Goal: Find specific page/section: Find specific page/section

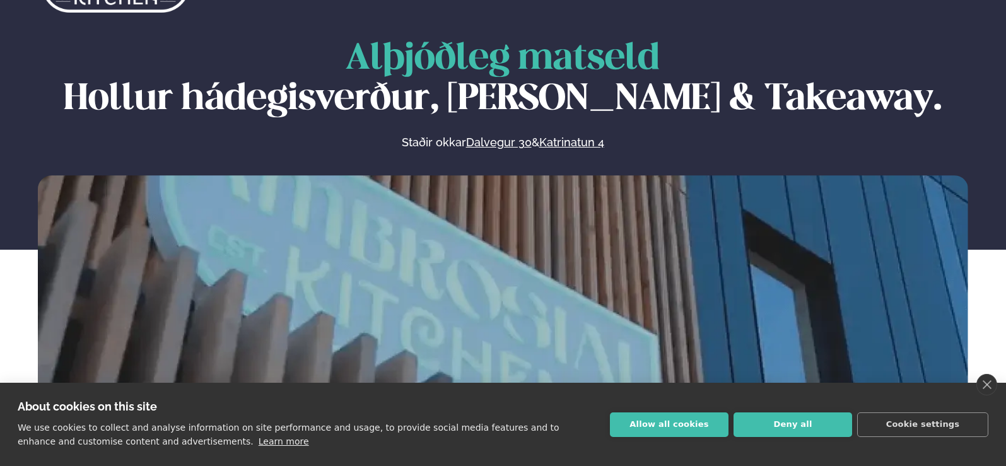
scroll to position [63, 0]
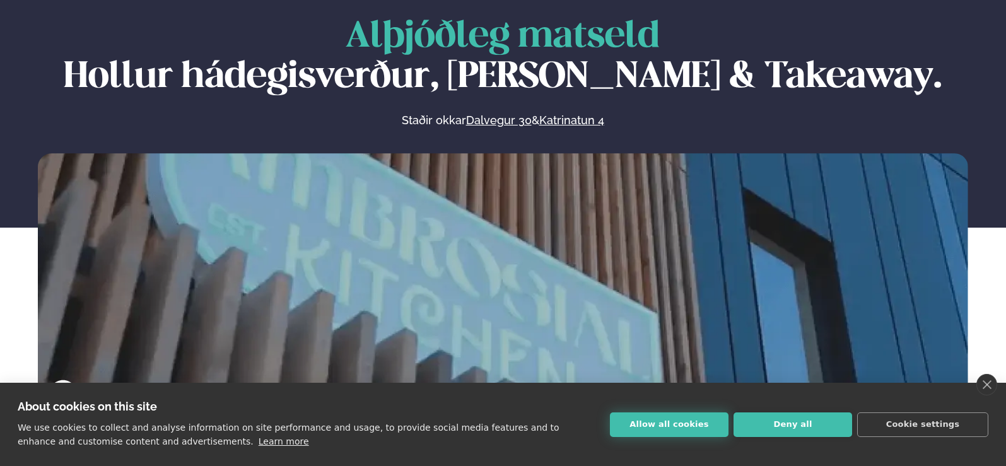
click at [672, 424] on button "Allow all cookies" at bounding box center [669, 425] width 119 height 25
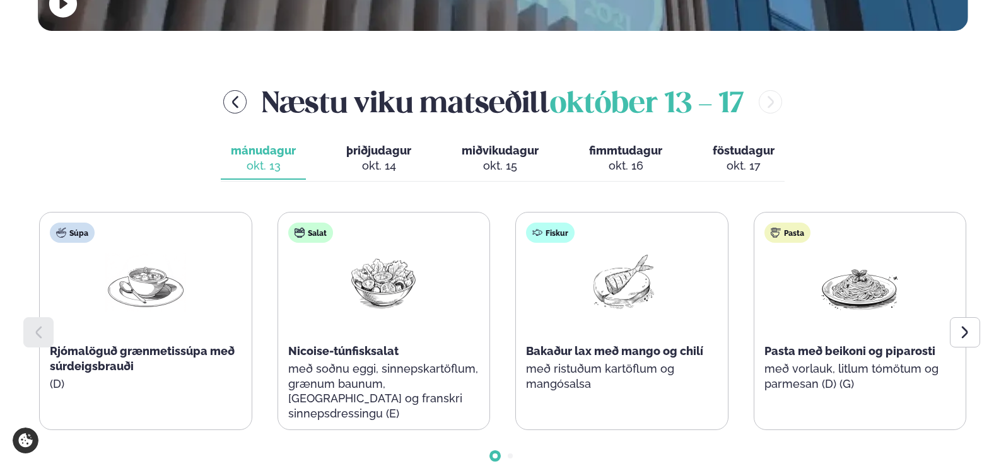
scroll to position [442, 0]
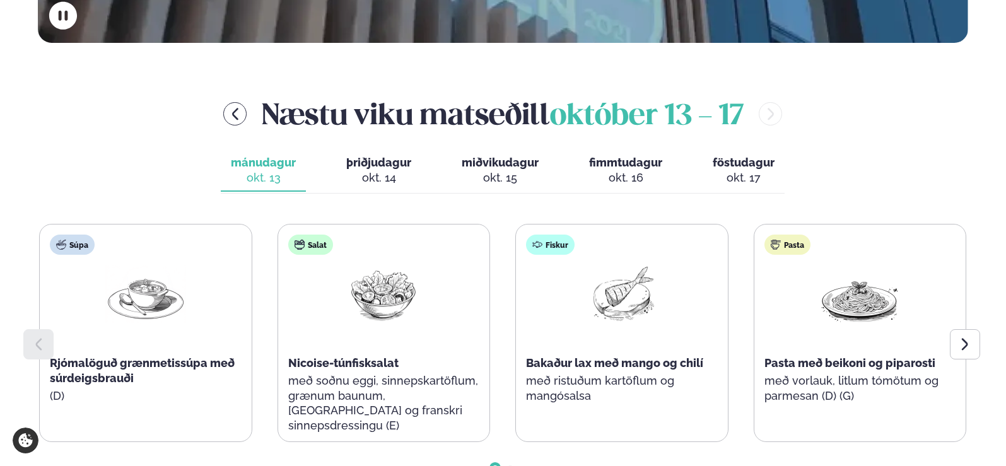
click at [375, 164] on span "þriðjudagur" at bounding box center [378, 162] width 65 height 13
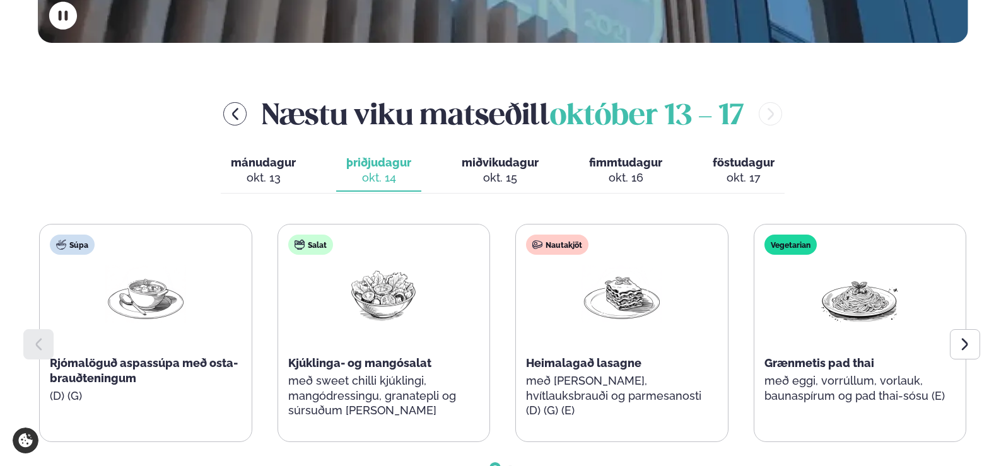
click at [509, 163] on span "miðvikudagur" at bounding box center [500, 162] width 77 height 13
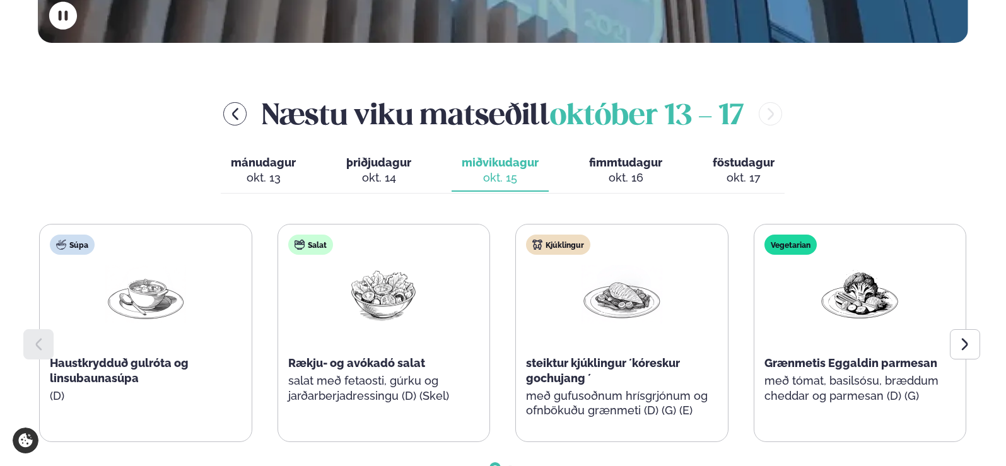
click at [632, 162] on span "fimmtudagur" at bounding box center [625, 162] width 73 height 13
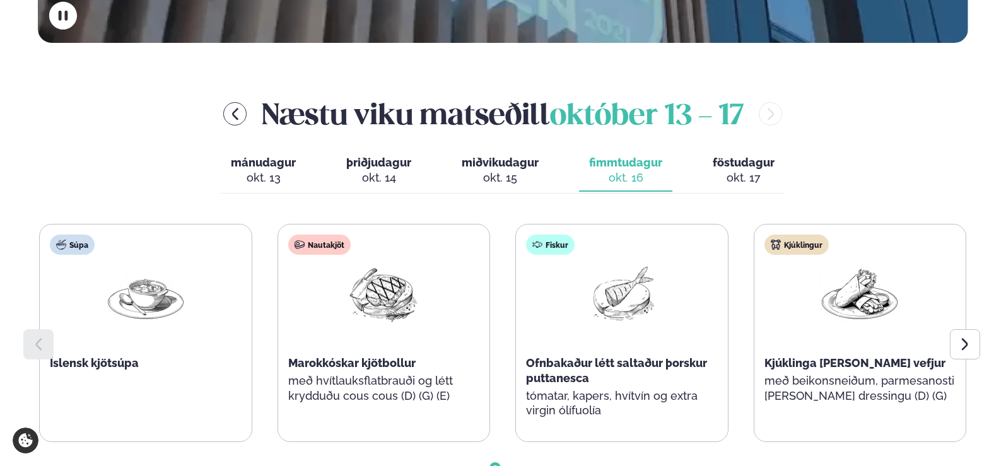
click at [737, 166] on span "föstudagur" at bounding box center [744, 162] width 62 height 13
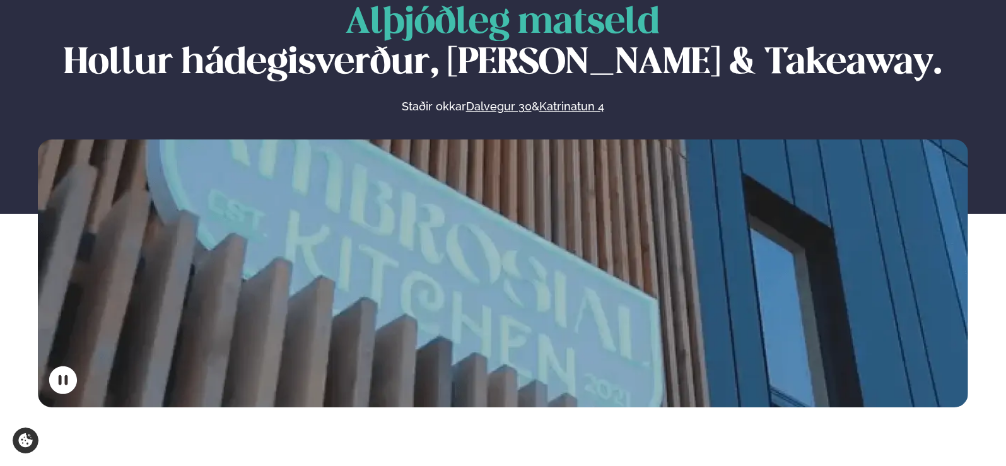
scroll to position [0, 0]
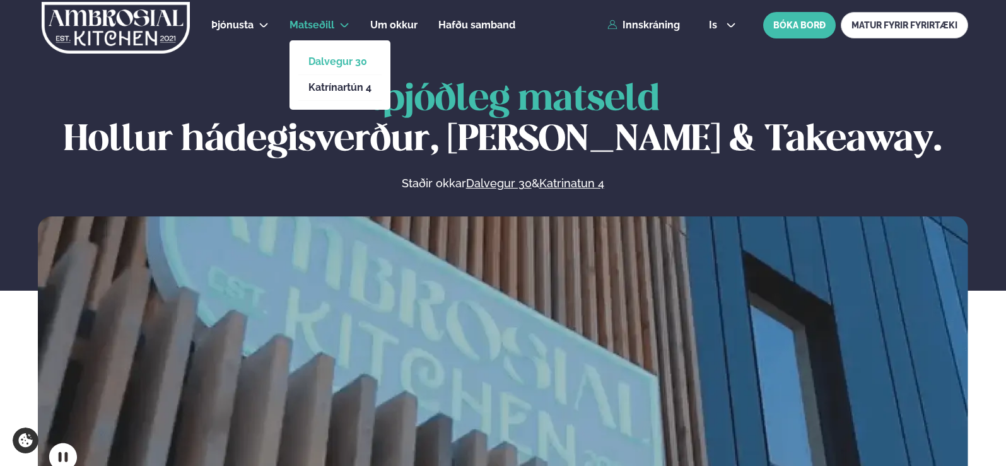
click at [329, 59] on link "Dalvegur 30" at bounding box center [340, 62] width 63 height 10
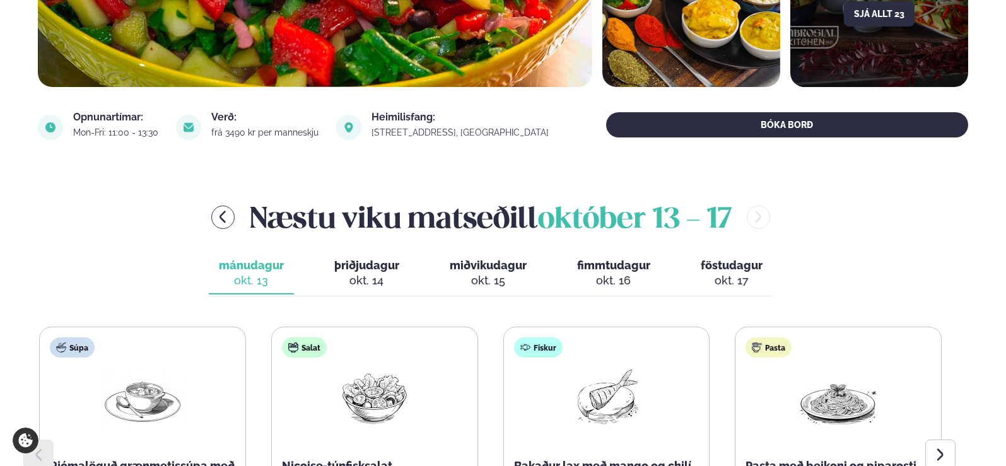
scroll to position [316, 0]
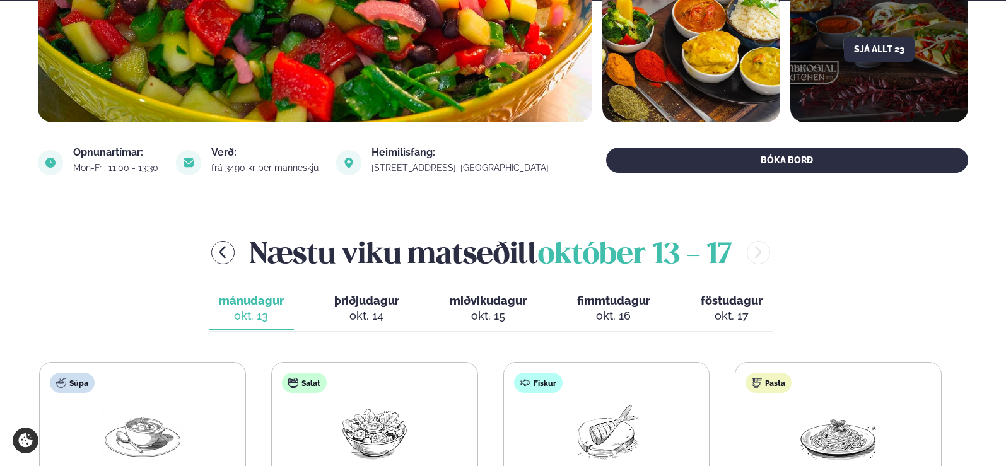
click at [372, 304] on span "þriðjudagur" at bounding box center [366, 300] width 65 height 13
